Goal: Find specific page/section: Find specific page/section

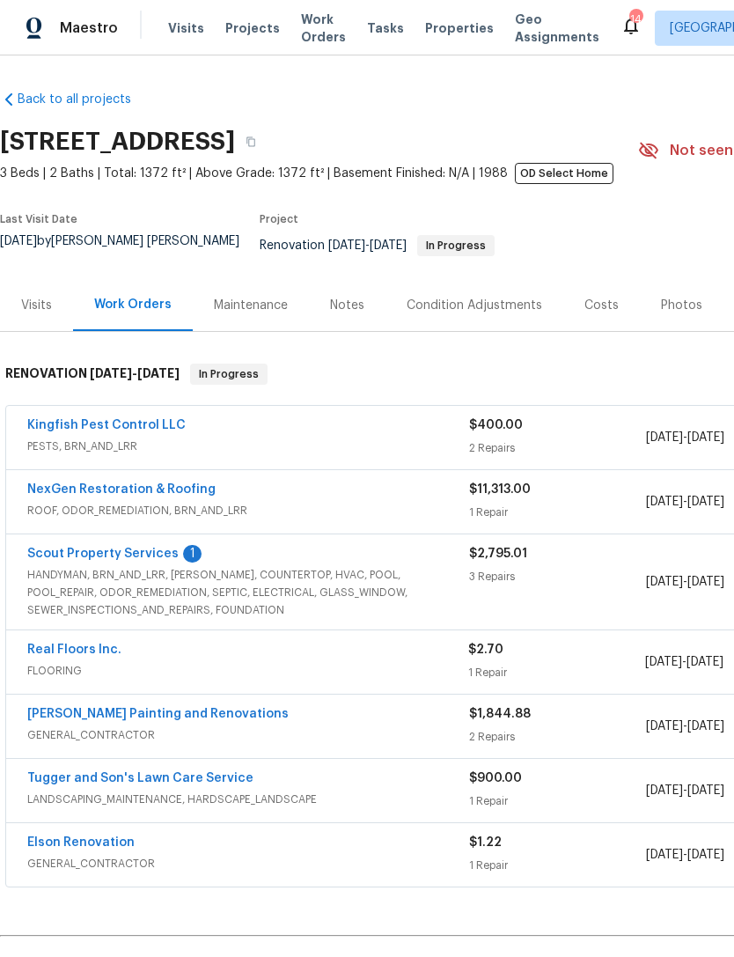
click at [114, 555] on link "Scout Property Services" at bounding box center [102, 554] width 151 height 12
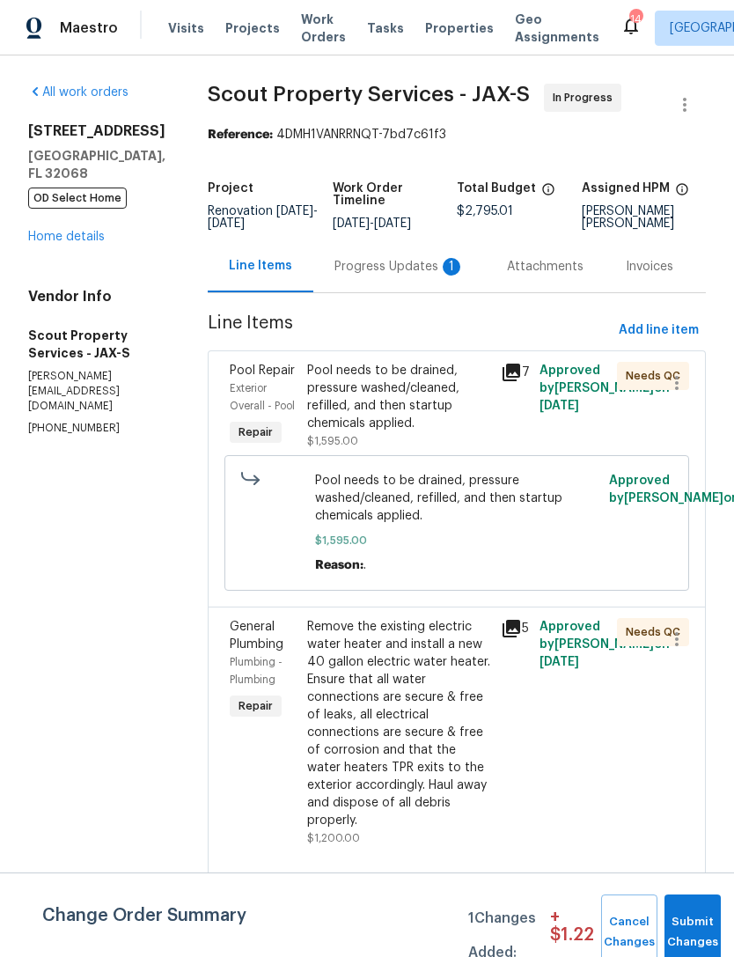
click at [358, 276] on div "Progress Updates 1" at bounding box center [400, 267] width 130 height 18
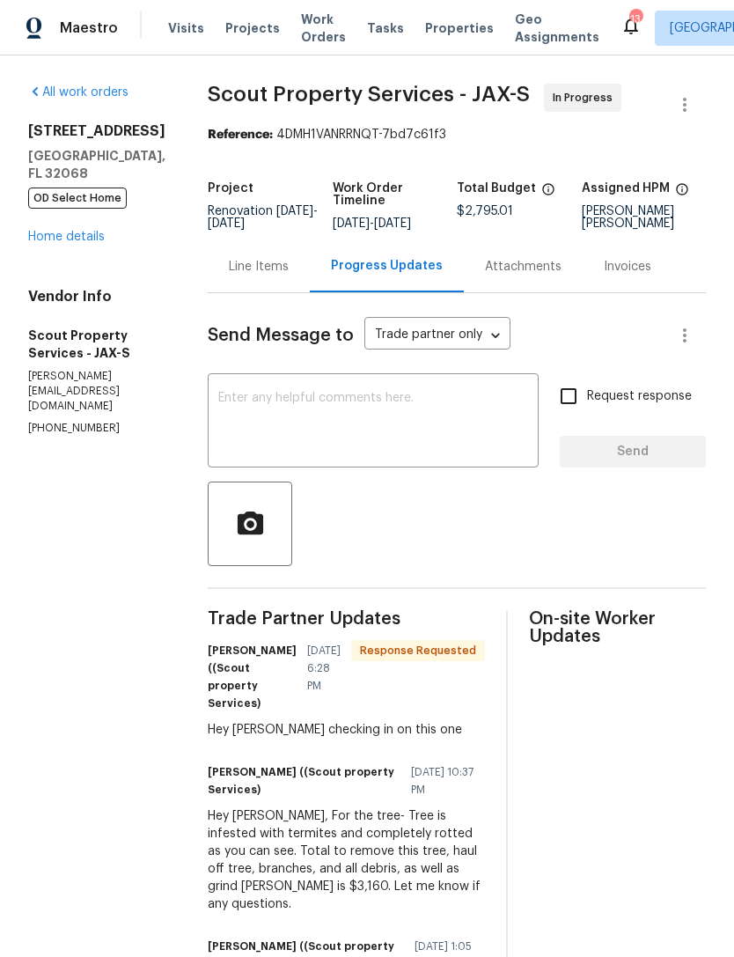
click at [55, 243] on link "Home details" at bounding box center [66, 237] width 77 height 12
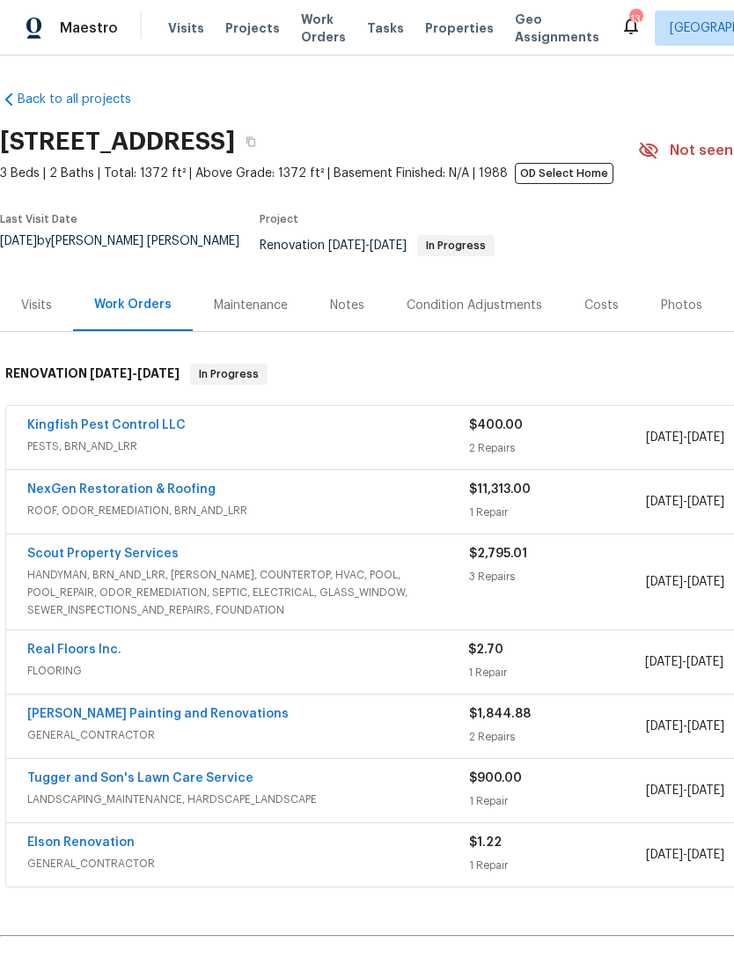
click at [109, 589] on span "HANDYMAN, BRN_AND_LRR, [PERSON_NAME], COUNTERTOP, HVAC, POOL, POOL_REPAIR, ODOR…" at bounding box center [248, 592] width 442 height 53
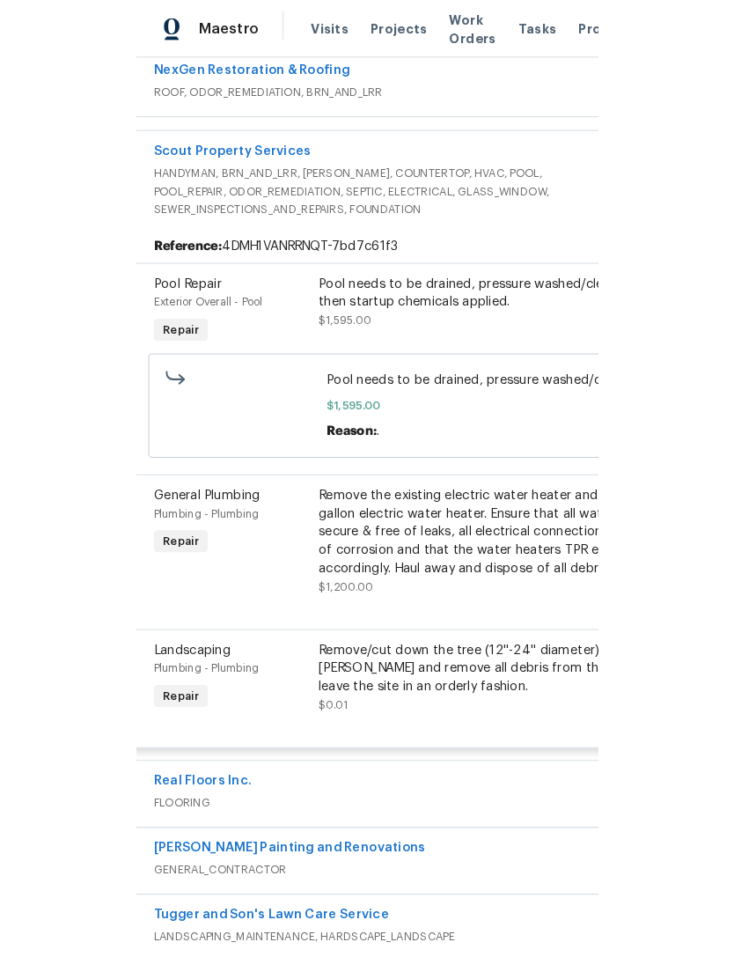
scroll to position [487, 11]
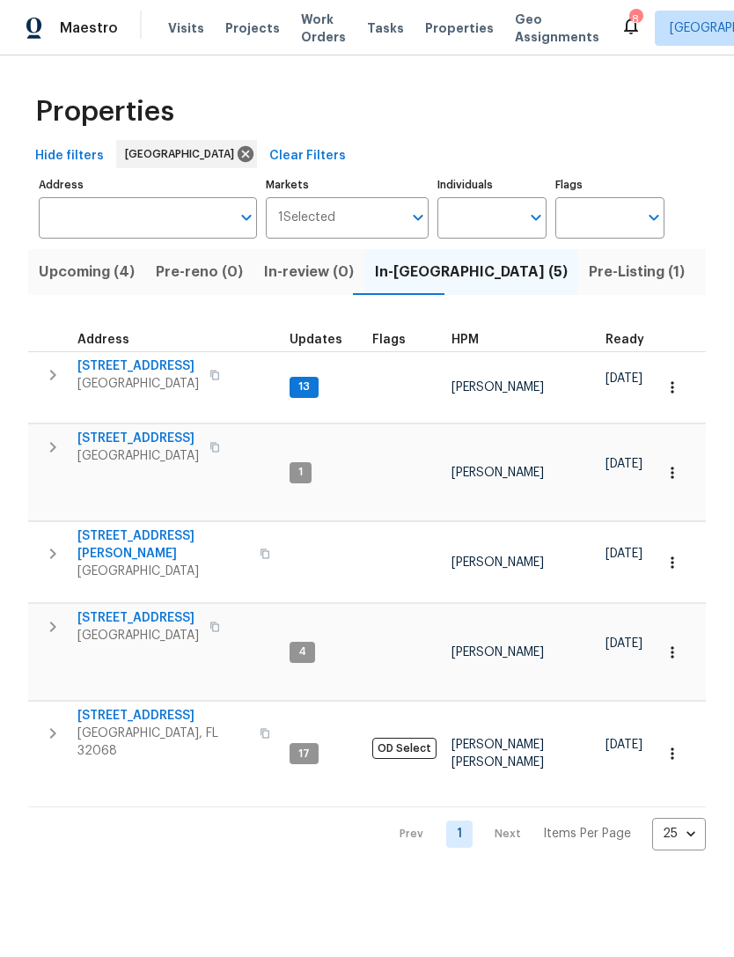
click at [706, 284] on span "Listed (78)" at bounding box center [744, 272] width 76 height 25
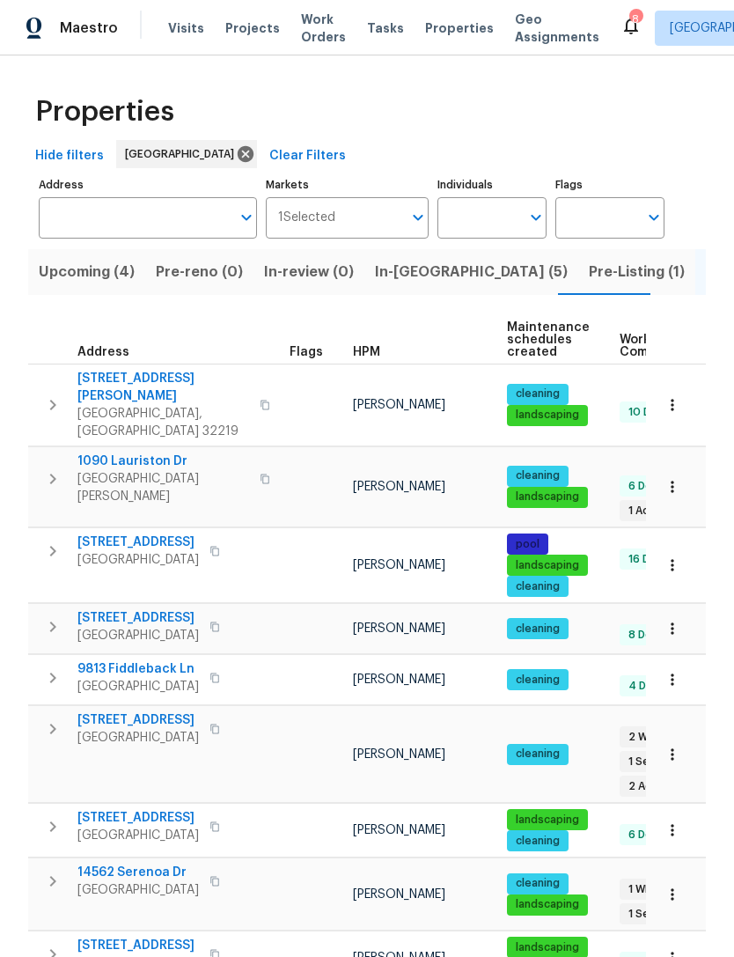
click at [375, 358] on span "HPM" at bounding box center [366, 352] width 27 height 12
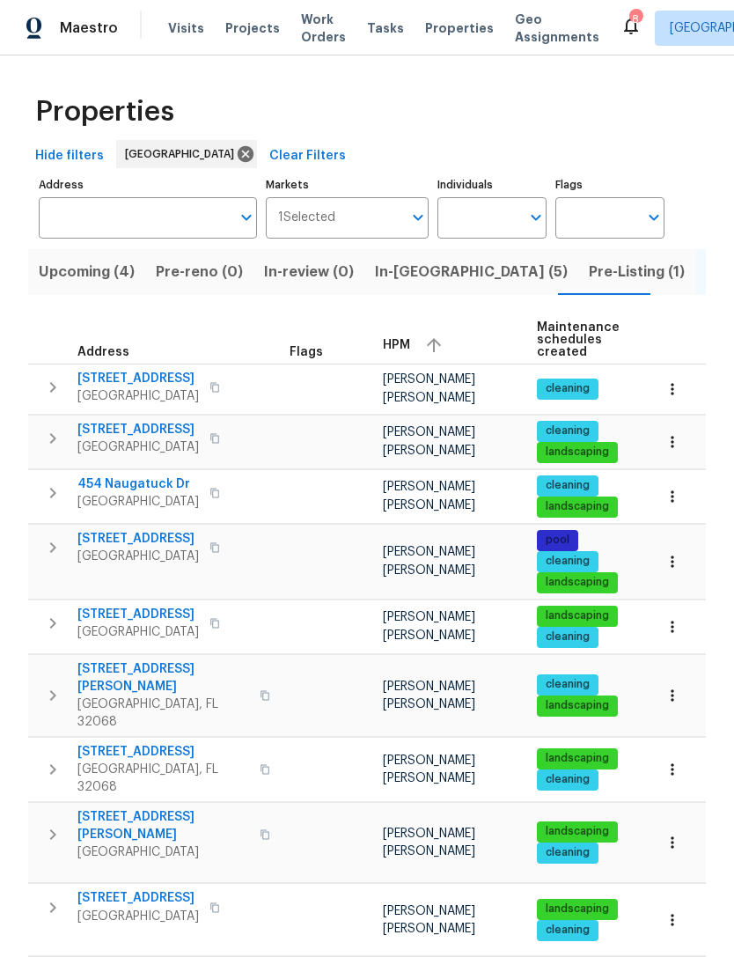
click at [128, 809] on td "601 Morgan St Orange Park, FL 32073" at bounding box center [155, 834] width 254 height 63
click at [123, 825] on span "601 Morgan St" at bounding box center [163, 825] width 172 height 35
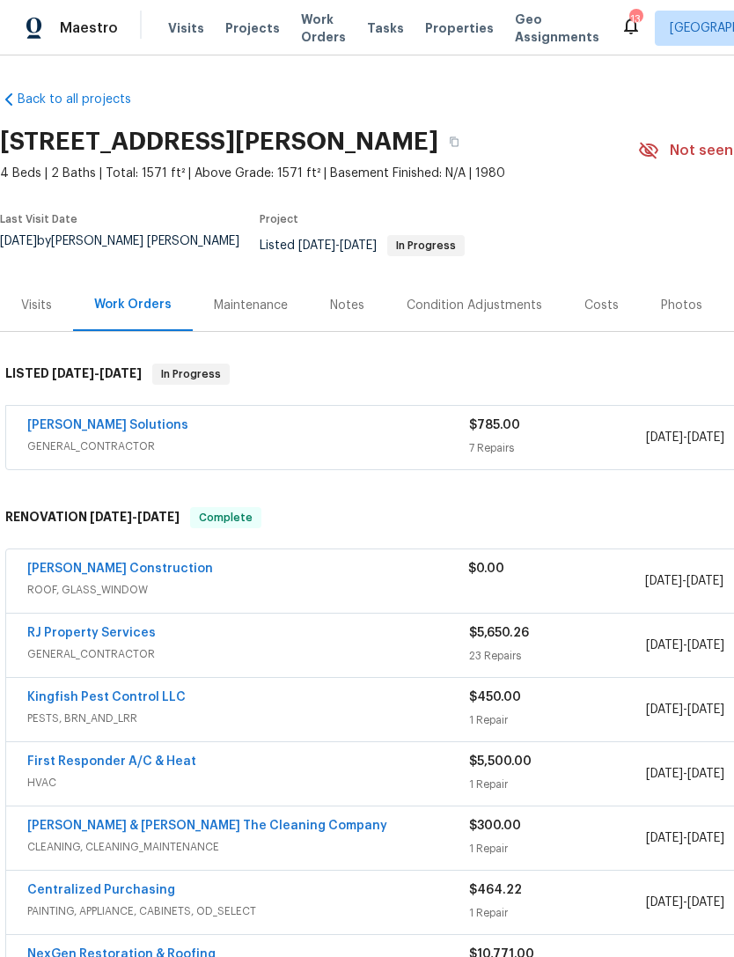
click at [150, 430] on div "[PERSON_NAME] Solutions" at bounding box center [248, 426] width 442 height 21
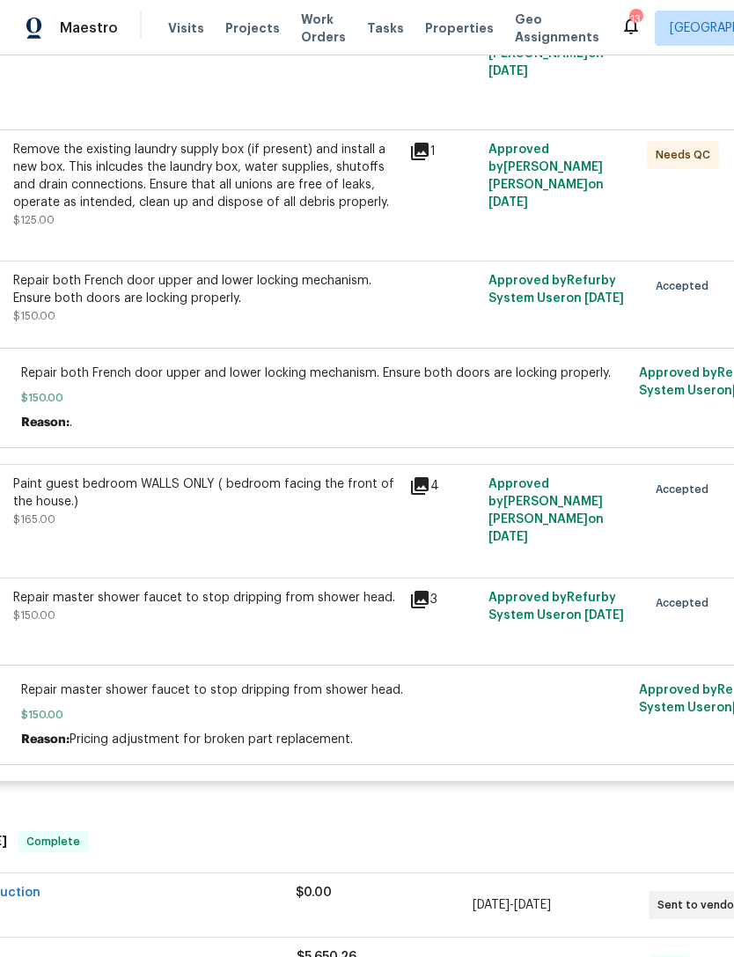
scroll to position [741, 173]
